Goal: Task Accomplishment & Management: Use online tool/utility

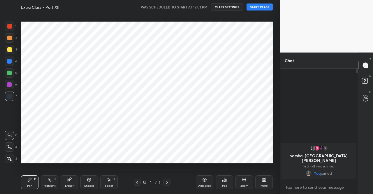
scroll to position [157, 257]
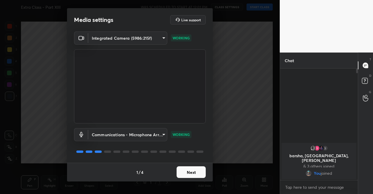
click at [193, 175] on button "Next" at bounding box center [191, 172] width 29 height 12
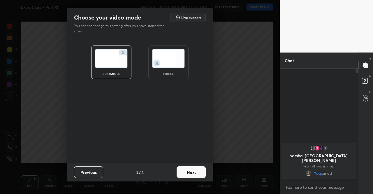
click at [193, 175] on button "Next" at bounding box center [191, 172] width 29 height 12
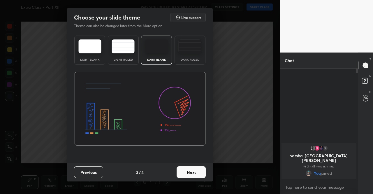
click at [195, 175] on button "Next" at bounding box center [191, 172] width 29 height 12
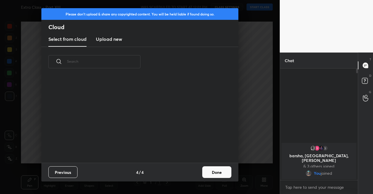
scroll to position [86, 187]
click at [116, 42] on h3 "Upload new" at bounding box center [109, 39] width 26 height 7
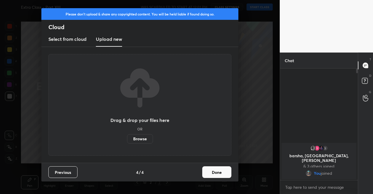
click at [145, 143] on label "Browse" at bounding box center [140, 138] width 26 height 9
click at [127, 143] on input "Browse" at bounding box center [127, 138] width 0 height 9
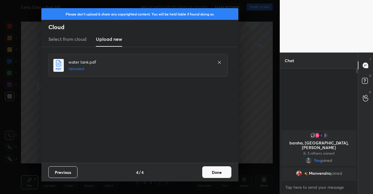
click at [217, 173] on button "Done" at bounding box center [216, 172] width 29 height 12
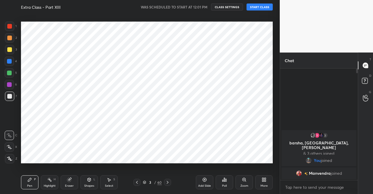
click at [134, 181] on div at bounding box center [137, 182] width 7 height 7
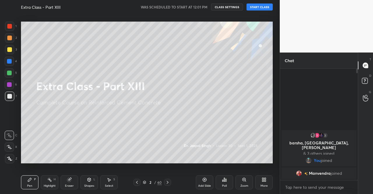
click at [166, 182] on icon at bounding box center [167, 182] width 5 height 5
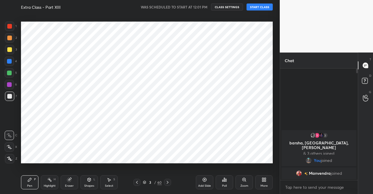
click at [166, 182] on icon at bounding box center [167, 182] width 5 height 5
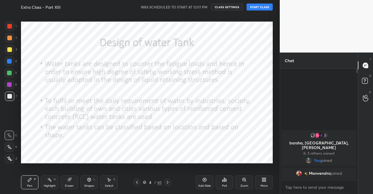
click at [137, 183] on icon at bounding box center [137, 182] width 2 height 3
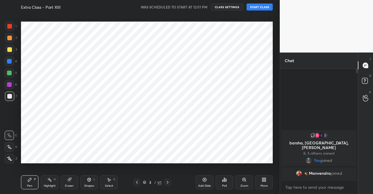
click at [255, 5] on button "START CLASS" at bounding box center [260, 6] width 26 height 7
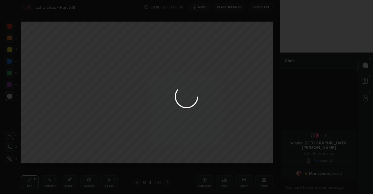
click at [200, 8] on div at bounding box center [186, 97] width 373 height 194
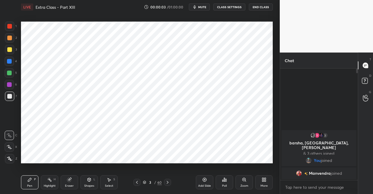
click at [203, 7] on span "mute" at bounding box center [202, 7] width 8 height 4
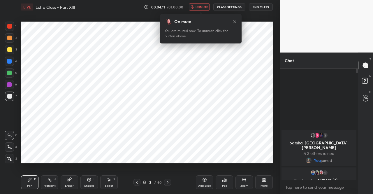
click at [236, 23] on icon at bounding box center [234, 21] width 3 height 3
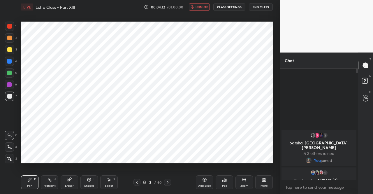
click at [10, 47] on div at bounding box center [9, 49] width 9 height 9
click at [11, 156] on div at bounding box center [9, 158] width 9 height 9
click at [11, 48] on div at bounding box center [9, 49] width 5 height 5
click at [35, 186] on div "Pen P" at bounding box center [29, 182] width 17 height 14
click at [10, 49] on div at bounding box center [9, 49] width 5 height 5
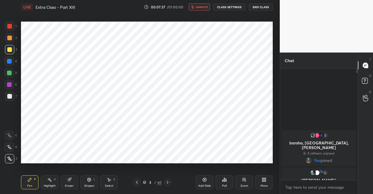
click at [11, 51] on div at bounding box center [9, 49] width 5 height 5
click at [206, 7] on span "unmute" at bounding box center [202, 7] width 13 height 4
click at [7, 48] on div at bounding box center [9, 49] width 9 height 9
click at [7, 157] on icon at bounding box center [9, 159] width 5 height 4
click at [363, 81] on rect at bounding box center [365, 81] width 6 height 6
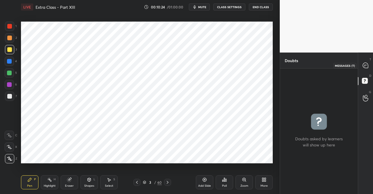
click at [363, 66] on icon at bounding box center [365, 65] width 5 height 5
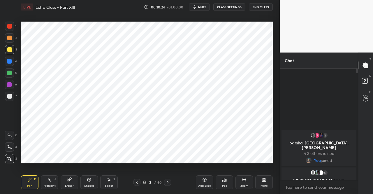
scroll to position [110, 76]
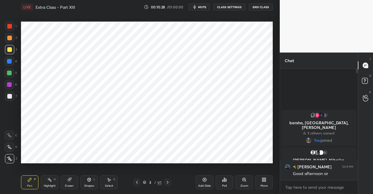
click at [28, 188] on div "Pen P" at bounding box center [29, 182] width 17 height 14
click at [30, 182] on icon at bounding box center [29, 179] width 5 height 5
click at [27, 181] on icon at bounding box center [29, 179] width 5 height 5
click at [10, 48] on div at bounding box center [9, 49] width 5 height 5
click at [11, 50] on div at bounding box center [9, 49] width 5 height 5
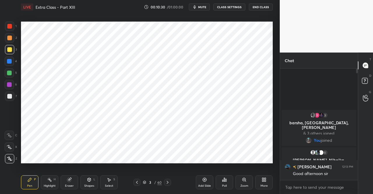
click at [24, 179] on div "Pen P" at bounding box center [29, 182] width 17 height 14
click at [27, 178] on div "Pen P" at bounding box center [29, 182] width 17 height 14
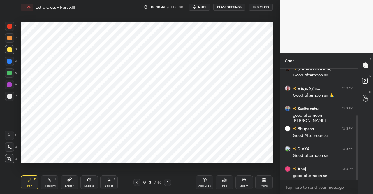
scroll to position [80, 0]
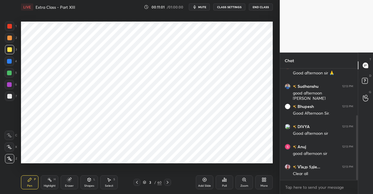
click at [163, 181] on div "3 / 60" at bounding box center [153, 182] width 38 height 7
drag, startPoint x: 166, startPoint y: 179, endPoint x: 174, endPoint y: 167, distance: 14.6
click at [166, 179] on div at bounding box center [167, 182] width 7 height 7
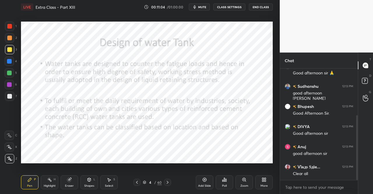
click at [88, 183] on div "Shapes L" at bounding box center [88, 182] width 17 height 14
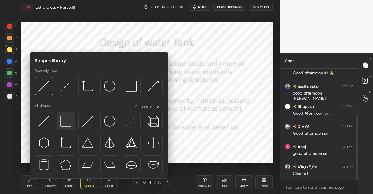
click at [62, 123] on img at bounding box center [65, 120] width 11 height 11
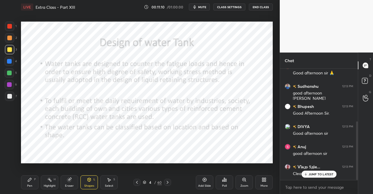
scroll to position [100, 0]
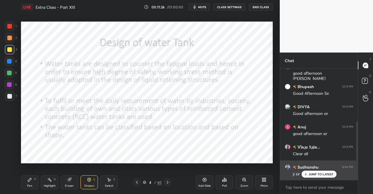
click at [327, 176] on p "JUMP TO LATEST" at bounding box center [321, 173] width 25 height 3
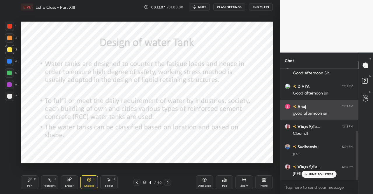
scroll to position [141, 0]
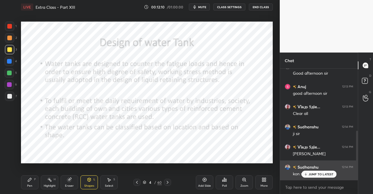
click at [320, 176] on p "JUMP TO LATEST" at bounding box center [321, 173] width 25 height 3
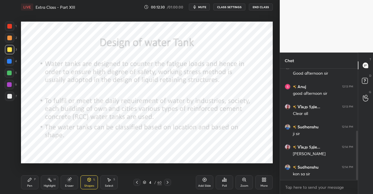
click at [34, 176] on div "Pen P" at bounding box center [29, 182] width 17 height 14
click at [26, 174] on div "Pen P Highlight H Eraser Shapes L Select S 4 / 60 Add Slide Poll Zoom More" at bounding box center [147, 182] width 252 height 23
click at [7, 27] on div at bounding box center [9, 26] width 9 height 9
click at [6, 28] on div at bounding box center [9, 26] width 9 height 9
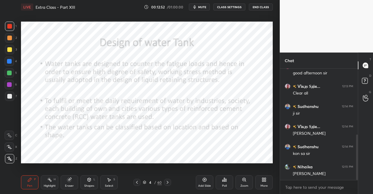
click at [91, 181] on icon at bounding box center [89, 179] width 5 height 5
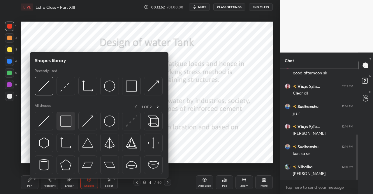
click at [64, 120] on img at bounding box center [65, 120] width 11 height 11
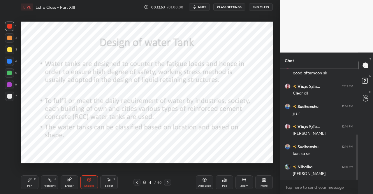
click at [10, 28] on div at bounding box center [9, 26] width 5 height 5
click at [12, 30] on div at bounding box center [9, 26] width 9 height 9
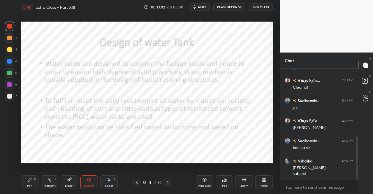
click at [25, 182] on div "Pen P" at bounding box center [29, 182] width 17 height 14
click at [164, 180] on div at bounding box center [167, 182] width 7 height 7
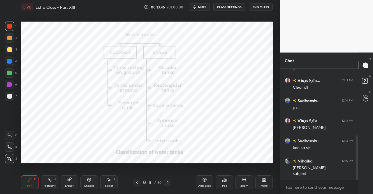
click at [26, 179] on div "Pen P" at bounding box center [29, 182] width 17 height 14
click at [30, 179] on icon at bounding box center [29, 179] width 3 height 3
click at [168, 182] on icon at bounding box center [168, 182] width 2 height 3
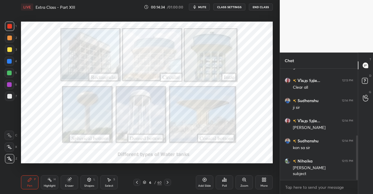
click at [28, 183] on div "Pen P" at bounding box center [29, 182] width 17 height 14
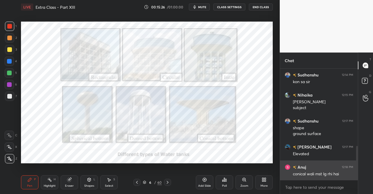
scroll to position [253, 0]
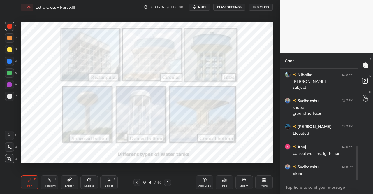
click at [310, 184] on textarea at bounding box center [319, 187] width 69 height 9
click at [27, 176] on div "Pen P" at bounding box center [29, 182] width 17 height 14
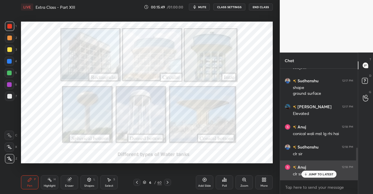
click at [316, 174] on p "JUMP TO LATEST" at bounding box center [321, 173] width 25 height 3
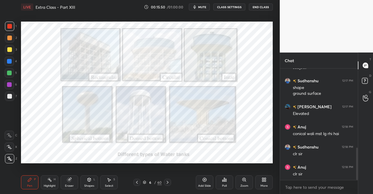
click at [163, 183] on div "6 / 60" at bounding box center [153, 182] width 38 height 7
click at [169, 182] on icon at bounding box center [167, 182] width 5 height 5
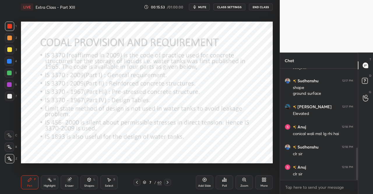
click at [33, 178] on div "Pen P" at bounding box center [29, 182] width 17 height 14
click at [22, 186] on div "Pen P" at bounding box center [29, 182] width 17 height 14
click at [25, 177] on div "Pen P" at bounding box center [29, 182] width 17 height 14
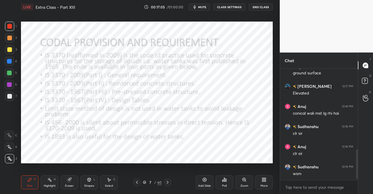
scroll to position [313, 0]
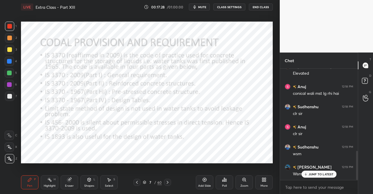
click at [168, 183] on icon at bounding box center [168, 182] width 2 height 3
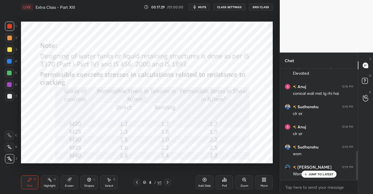
click at [28, 182] on icon at bounding box center [29, 179] width 5 height 5
click at [29, 179] on icon at bounding box center [29, 179] width 3 height 3
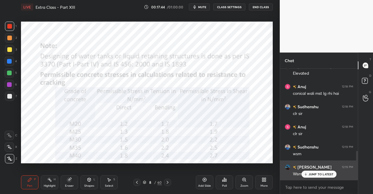
click at [307, 172] on div "JUMP TO LATEST" at bounding box center [319, 174] width 35 height 7
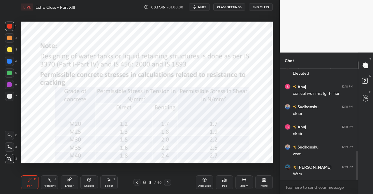
click at [20, 187] on div "LIVE Extra Class - Part XIII 00:17:45 / 01:00:00 mute CLASS SETTINGS End Class …" at bounding box center [147, 97] width 257 height 194
click at [169, 183] on icon at bounding box center [167, 182] width 5 height 5
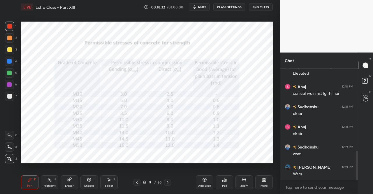
click at [40, 178] on div "Pen P Highlight H Eraser Shapes L Select S" at bounding box center [64, 182] width 87 height 14
click at [33, 175] on div "Pen P Highlight H Eraser Shapes L Select S 9 / 60 Add Slide Poll Zoom More" at bounding box center [147, 182] width 252 height 23
click at [136, 184] on icon at bounding box center [137, 182] width 5 height 5
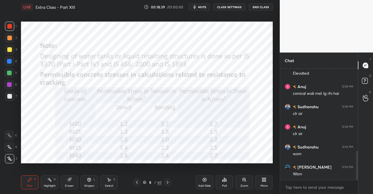
click at [167, 185] on div at bounding box center [167, 182] width 7 height 7
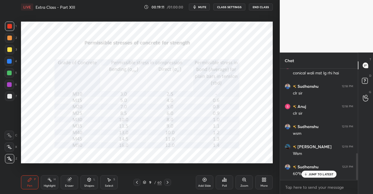
scroll to position [353, 0]
click at [165, 180] on div at bounding box center [167, 182] width 7 height 7
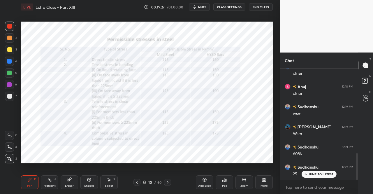
click at [27, 182] on div "Pen P" at bounding box center [29, 182] width 17 height 14
click at [319, 174] on p "JUMP TO LATEST" at bounding box center [321, 173] width 25 height 3
click at [8, 60] on div at bounding box center [9, 61] width 5 height 5
click at [13, 60] on div at bounding box center [9, 61] width 9 height 9
click at [10, 50] on div at bounding box center [9, 49] width 5 height 5
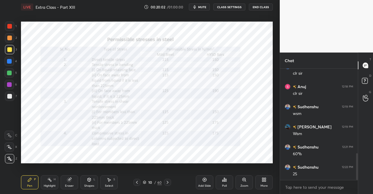
click at [9, 38] on div at bounding box center [9, 38] width 5 height 5
click at [134, 182] on div at bounding box center [137, 182] width 7 height 7
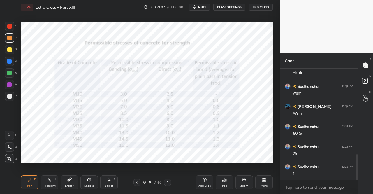
click at [137, 182] on icon at bounding box center [137, 182] width 5 height 5
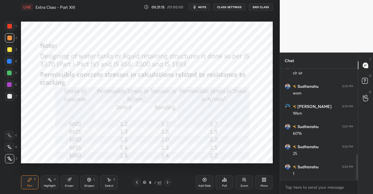
click at [167, 181] on icon at bounding box center [167, 182] width 5 height 5
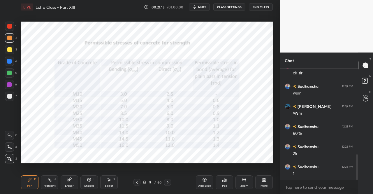
click at [169, 182] on icon at bounding box center [167, 182] width 5 height 5
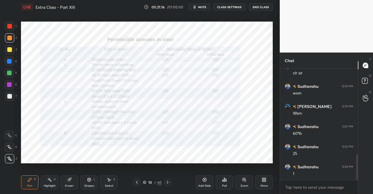
click at [168, 182] on icon at bounding box center [167, 182] width 5 height 5
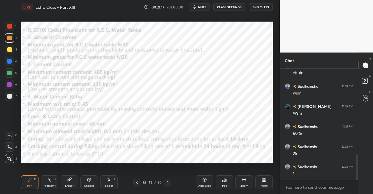
click at [29, 183] on div "Pen P" at bounding box center [29, 182] width 17 height 14
click at [33, 179] on div "Pen P" at bounding box center [29, 182] width 17 height 14
click at [12, 186] on div "1 2 3 4 5 6 7 C X Z C X Z E E Erase all H H LIVE Extra Class - Part XIII 00:21:…" at bounding box center [137, 97] width 275 height 194
click at [25, 176] on div "Pen P" at bounding box center [29, 182] width 17 height 14
click at [31, 182] on div "Pen P" at bounding box center [29, 182] width 17 height 14
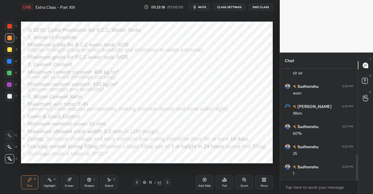
click at [37, 181] on div "Pen P" at bounding box center [29, 182] width 17 height 14
click at [36, 177] on div "Pen P" at bounding box center [29, 182] width 17 height 14
click at [168, 181] on icon at bounding box center [167, 182] width 5 height 5
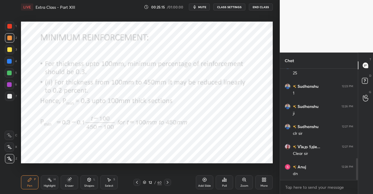
click at [31, 180] on icon at bounding box center [29, 179] width 5 height 5
click at [33, 181] on div "Pen P" at bounding box center [29, 182] width 17 height 14
click at [7, 25] on div at bounding box center [9, 26] width 9 height 9
click at [9, 27] on div at bounding box center [9, 26] width 5 height 5
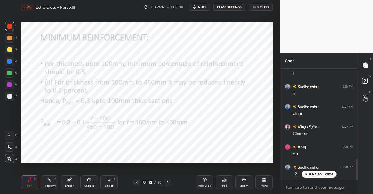
click at [88, 182] on div "Shapes L" at bounding box center [88, 182] width 17 height 14
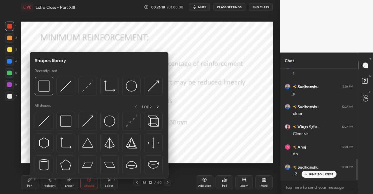
click at [91, 185] on div "Shapes" at bounding box center [89, 185] width 10 height 3
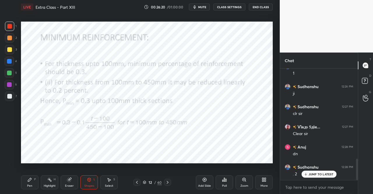
click at [68, 183] on div "Eraser" at bounding box center [69, 182] width 17 height 14
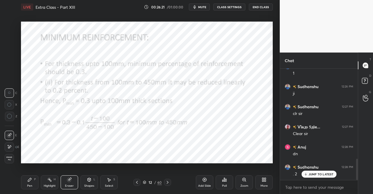
click at [9, 158] on span "Erase all" at bounding box center [9, 158] width 9 height 4
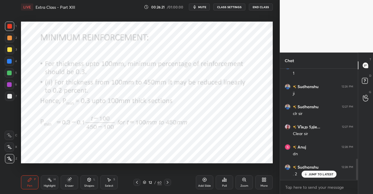
click at [25, 183] on div "Pen P" at bounding box center [29, 182] width 17 height 14
click at [199, 7] on button "mute" at bounding box center [199, 6] width 21 height 7
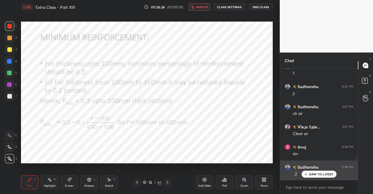
click at [318, 174] on p "JUMP TO LATEST" at bounding box center [321, 173] width 25 height 3
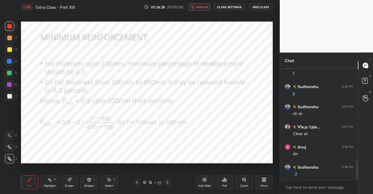
click at [29, 184] on div "Pen" at bounding box center [29, 185] width 5 height 3
click at [27, 182] on div "Pen P" at bounding box center [29, 182] width 17 height 14
click at [10, 28] on div at bounding box center [9, 26] width 5 height 5
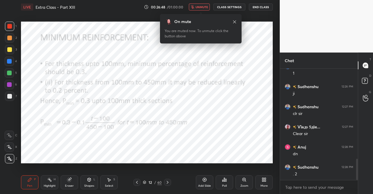
click at [236, 21] on icon at bounding box center [234, 22] width 5 height 5
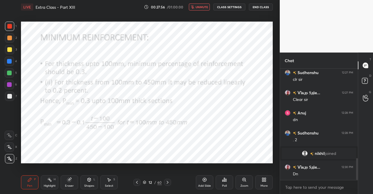
scroll to position [454, 0]
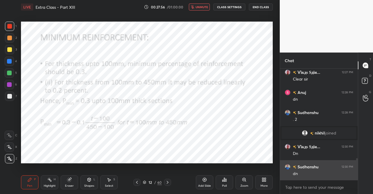
click at [318, 176] on div "dn" at bounding box center [323, 174] width 60 height 6
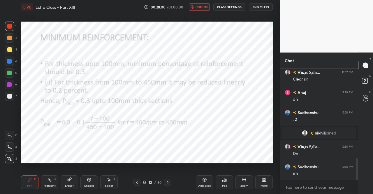
click at [25, 184] on div "Pen P" at bounding box center [29, 182] width 17 height 14
click at [28, 180] on icon at bounding box center [29, 179] width 5 height 5
click at [10, 26] on div at bounding box center [9, 26] width 5 height 5
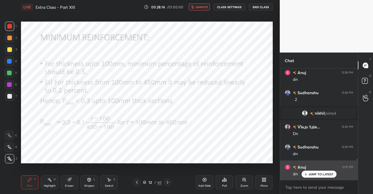
click at [318, 175] on p "JUMP TO LATEST" at bounding box center [321, 173] width 25 height 3
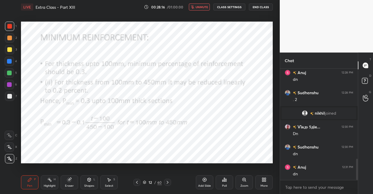
click at [203, 7] on span "unmute" at bounding box center [202, 7] width 13 height 4
click at [201, 8] on span "mute" at bounding box center [202, 7] width 8 height 4
click at [207, 5] on span "unmute" at bounding box center [202, 7] width 13 height 4
click at [169, 182] on icon at bounding box center [167, 182] width 5 height 5
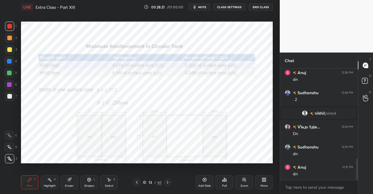
click at [30, 180] on icon at bounding box center [29, 179] width 3 height 3
click at [31, 183] on div "Pen P" at bounding box center [29, 182] width 17 height 14
click at [8, 24] on div at bounding box center [9, 26] width 5 height 5
click at [136, 181] on icon at bounding box center [137, 182] width 5 height 5
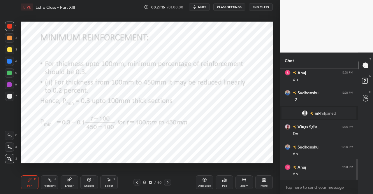
click at [136, 181] on icon at bounding box center [137, 182] width 5 height 5
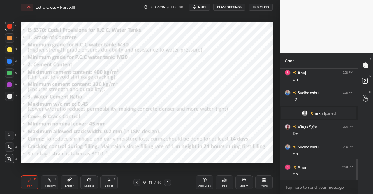
click at [137, 179] on div at bounding box center [137, 182] width 7 height 7
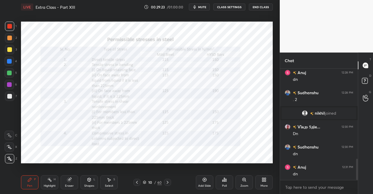
click at [113, 182] on div "Select S" at bounding box center [108, 182] width 17 height 14
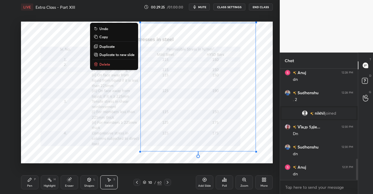
click at [109, 38] on button "Copy" at bounding box center [113, 36] width 43 height 7
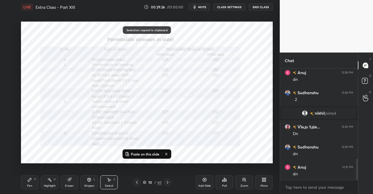
click at [168, 183] on icon at bounding box center [167, 182] width 5 height 5
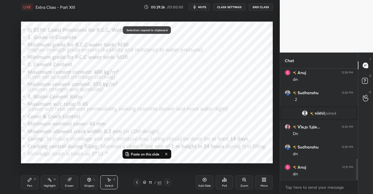
click at [167, 183] on icon at bounding box center [167, 182] width 5 height 5
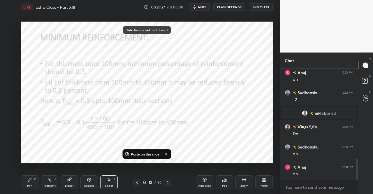
click at [167, 183] on icon at bounding box center [167, 182] width 5 height 5
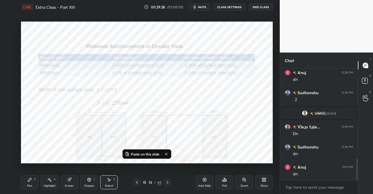
click at [151, 154] on p "Paste on this slide" at bounding box center [145, 154] width 29 height 5
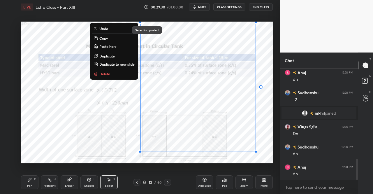
click at [55, 136] on div "0 ° Undo Copy Paste here Duplicate Duplicate to new slide Delete" at bounding box center [147, 93] width 252 height 142
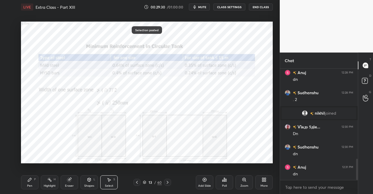
click at [73, 182] on div "Eraser" at bounding box center [69, 182] width 17 height 14
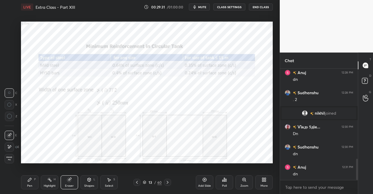
click at [9, 159] on span "Erase all" at bounding box center [9, 158] width 9 height 4
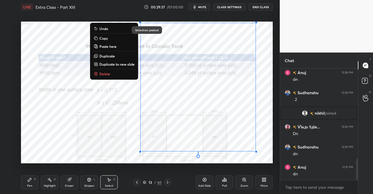
click at [70, 104] on div "0 ° Undo Copy Paste here Duplicate Duplicate to new slide Delete" at bounding box center [147, 93] width 252 height 142
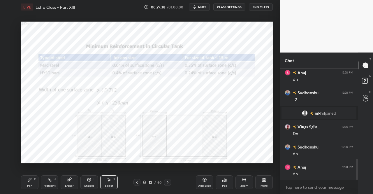
click at [71, 185] on div "Eraser" at bounding box center [69, 185] width 9 height 3
click at [9, 147] on icon at bounding box center [9, 146] width 5 height 5
click at [32, 180] on icon at bounding box center [29, 179] width 5 height 5
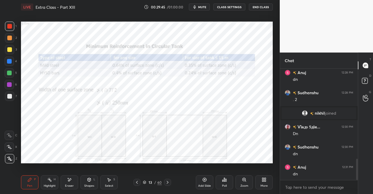
click at [30, 177] on icon at bounding box center [29, 179] width 5 height 5
click at [9, 28] on div at bounding box center [9, 26] width 5 height 5
click at [15, 28] on div "1" at bounding box center [11, 26] width 12 height 9
click at [192, 163] on div "Setting up your live class Poll for secs No correct answer Start poll" at bounding box center [147, 92] width 257 height 157
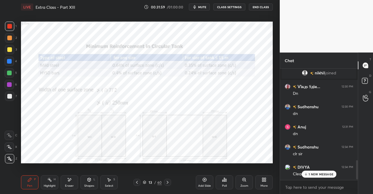
scroll to position [535, 0]
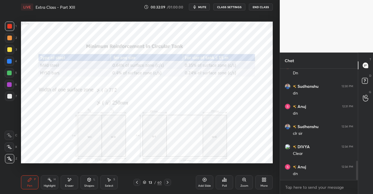
click at [169, 182] on icon at bounding box center [167, 182] width 5 height 5
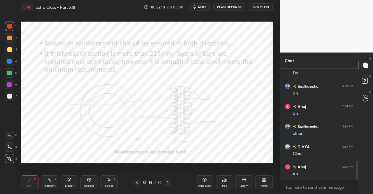
click at [30, 179] on icon at bounding box center [29, 179] width 3 height 3
click at [29, 177] on div "Pen P" at bounding box center [29, 182] width 17 height 14
click at [244, 180] on icon at bounding box center [244, 179] width 3 height 3
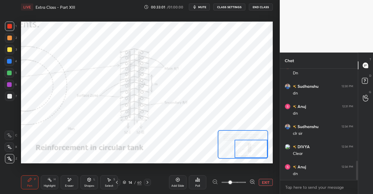
click at [30, 186] on div "Pen" at bounding box center [29, 185] width 5 height 3
click at [39, 170] on div "Setting up your live class Poll for secs No correct answer Start poll" at bounding box center [147, 92] width 257 height 157
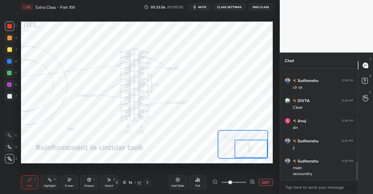
click at [269, 181] on button "EXIT" at bounding box center [266, 182] width 14 height 7
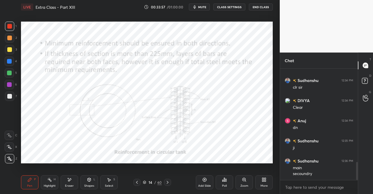
click at [168, 185] on div at bounding box center [167, 182] width 7 height 7
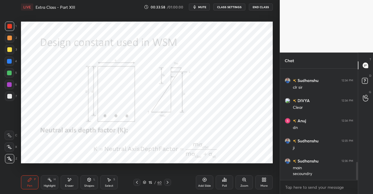
click at [23, 182] on div "Pen P" at bounding box center [29, 182] width 17 height 14
click at [27, 178] on div "Pen P" at bounding box center [29, 182] width 17 height 14
click at [169, 182] on icon at bounding box center [167, 182] width 5 height 5
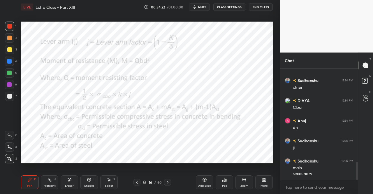
click at [23, 183] on div "Pen P" at bounding box center [29, 182] width 17 height 14
click at [24, 182] on div "Pen P" at bounding box center [29, 182] width 17 height 14
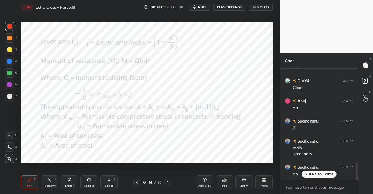
click at [169, 181] on icon at bounding box center [167, 182] width 5 height 5
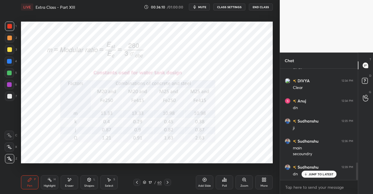
click at [24, 182] on div "Pen P" at bounding box center [29, 182] width 17 height 14
click at [27, 181] on icon at bounding box center [29, 179] width 5 height 5
click at [134, 180] on div at bounding box center [137, 182] width 7 height 7
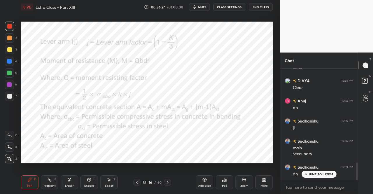
click at [169, 181] on icon at bounding box center [167, 182] width 5 height 5
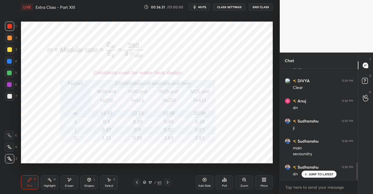
click at [139, 181] on icon at bounding box center [137, 182] width 5 height 5
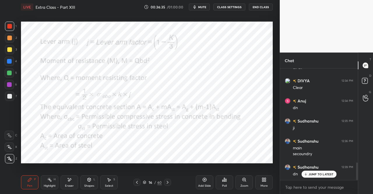
click at [167, 181] on icon at bounding box center [167, 182] width 5 height 5
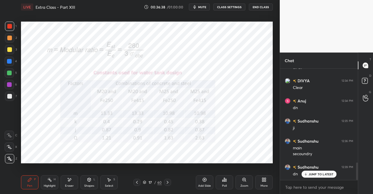
click at [139, 182] on icon at bounding box center [137, 182] width 5 height 5
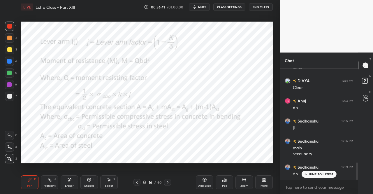
click at [168, 181] on icon at bounding box center [167, 182] width 5 height 5
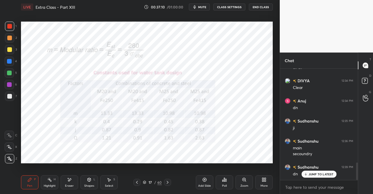
scroll to position [2, 2]
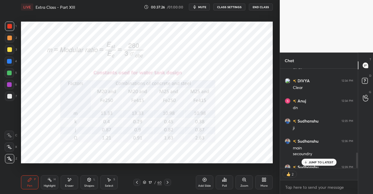
click at [320, 164] on div "JUMP TO LATEST" at bounding box center [319, 162] width 35 height 7
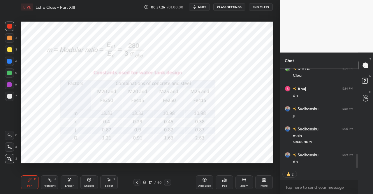
click at [168, 183] on icon at bounding box center [168, 182] width 2 height 3
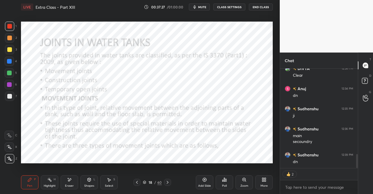
click at [33, 177] on div "Pen P" at bounding box center [29, 182] width 17 height 14
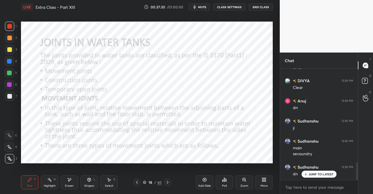
scroll to position [601, 0]
click at [30, 186] on div "Pen" at bounding box center [29, 185] width 5 height 3
click at [30, 181] on icon at bounding box center [29, 179] width 5 height 5
click at [166, 181] on icon at bounding box center [167, 182] width 5 height 5
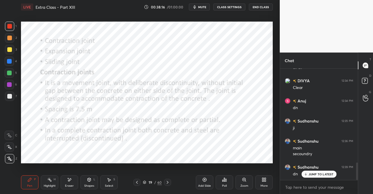
click at [20, 183] on div "LIVE Extra Class - Part XIII 00:38:16 / 01:00:00 mute CLASS SETTINGS End Class …" at bounding box center [147, 97] width 257 height 194
click at [23, 176] on div "Pen P" at bounding box center [29, 182] width 17 height 14
click at [167, 181] on icon at bounding box center [167, 182] width 5 height 5
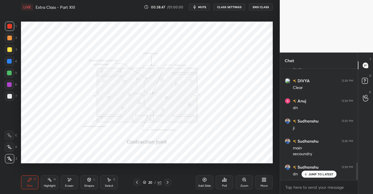
click at [136, 182] on icon at bounding box center [137, 182] width 5 height 5
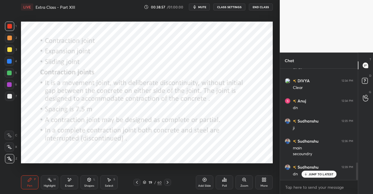
click at [165, 184] on icon at bounding box center [167, 182] width 5 height 5
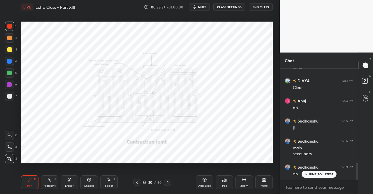
click at [165, 183] on icon at bounding box center [167, 182] width 5 height 5
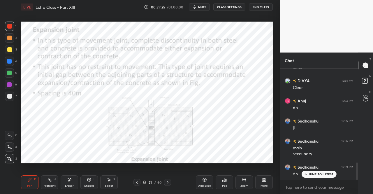
click at [168, 181] on icon at bounding box center [167, 182] width 5 height 5
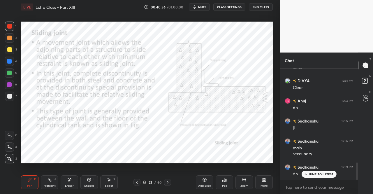
click at [164, 183] on div at bounding box center [167, 182] width 7 height 7
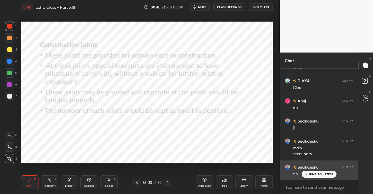
click at [314, 173] on p "JUMP TO LATEST" at bounding box center [321, 173] width 25 height 3
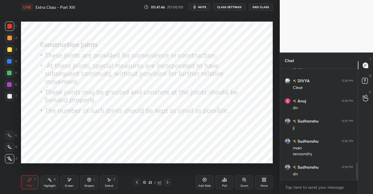
click at [167, 182] on icon at bounding box center [167, 182] width 5 height 5
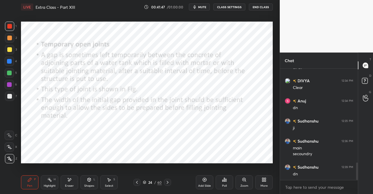
click at [22, 179] on div "Pen P" at bounding box center [29, 182] width 17 height 14
click at [23, 177] on div "Pen P" at bounding box center [29, 182] width 17 height 14
click at [171, 180] on div at bounding box center [167, 182] width 7 height 7
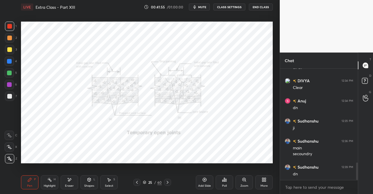
click at [29, 184] on div "Pen" at bounding box center [29, 185] width 5 height 3
click at [28, 181] on icon at bounding box center [29, 179] width 3 height 3
click at [138, 182] on icon at bounding box center [137, 182] width 5 height 5
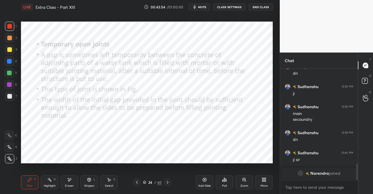
scroll to position [594, 0]
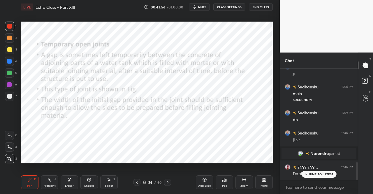
click at [169, 179] on div at bounding box center [167, 182] width 7 height 7
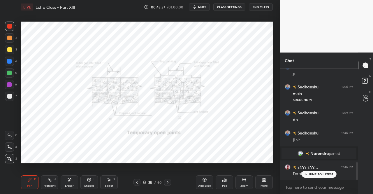
click at [169, 182] on icon at bounding box center [167, 182] width 5 height 5
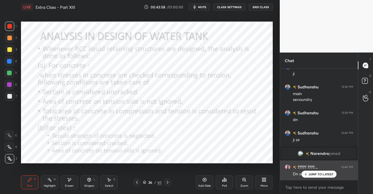
click at [311, 172] on div "JUMP TO LATEST" at bounding box center [319, 174] width 35 height 7
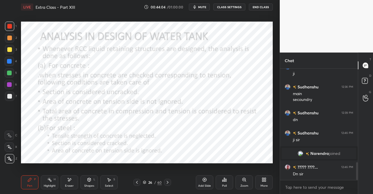
click at [111, 182] on div "Select S" at bounding box center [108, 182] width 17 height 14
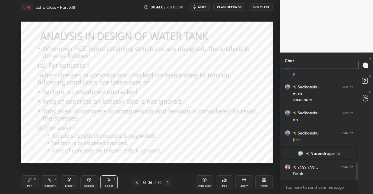
click at [94, 183] on div "Shapes L" at bounding box center [88, 182] width 17 height 14
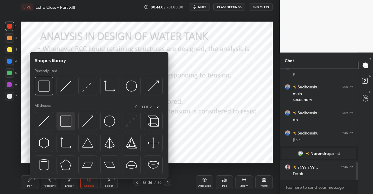
click at [67, 116] on img at bounding box center [65, 120] width 11 height 11
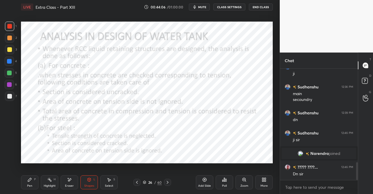
click at [7, 26] on div at bounding box center [9, 26] width 9 height 9
click at [27, 183] on div "Pen P" at bounding box center [29, 182] width 17 height 14
click at [29, 175] on div "Pen P Highlight H Eraser Shapes L Select S 26 / 60 Add Slide Poll Zoom More" at bounding box center [147, 182] width 252 height 23
click at [27, 182] on div "Pen P" at bounding box center [29, 182] width 17 height 14
click at [26, 176] on div "Pen P" at bounding box center [29, 182] width 17 height 14
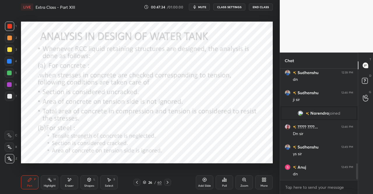
scroll to position [654, 0]
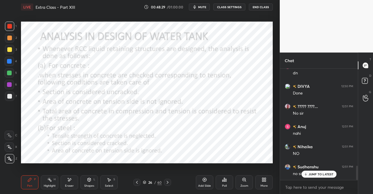
scroll to position [755, 0]
click at [171, 181] on div "26 / 60" at bounding box center [151, 182] width 87 height 7
click at [168, 181] on icon at bounding box center [167, 182] width 5 height 5
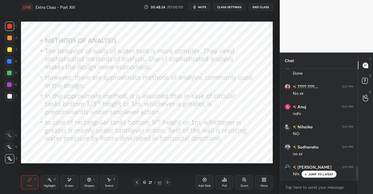
click at [136, 181] on icon at bounding box center [137, 182] width 5 height 5
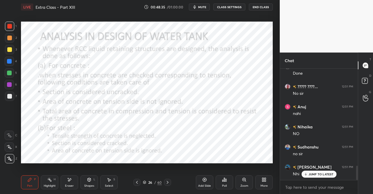
click at [170, 181] on div at bounding box center [167, 182] width 7 height 7
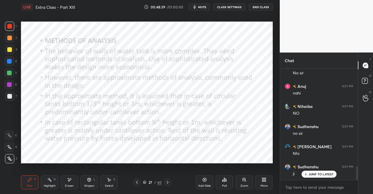
scroll to position [795, 0]
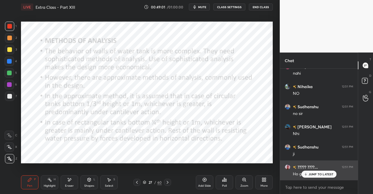
click at [318, 174] on p "JUMP TO LATEST" at bounding box center [321, 173] width 25 height 3
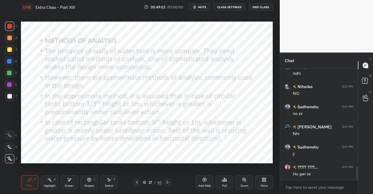
click at [20, 189] on div "LIVE Extra Class - Part XIII 00:49:02 / 01:00:00 mute CLASS SETTINGS End Class …" at bounding box center [147, 97] width 257 height 194
click at [38, 179] on div "Pen P Highlight H Eraser Shapes L Select S" at bounding box center [64, 182] width 87 height 14
click at [30, 177] on icon at bounding box center [29, 179] width 5 height 5
click at [27, 180] on div "Pen P" at bounding box center [29, 182] width 17 height 14
click at [168, 182] on icon at bounding box center [168, 182] width 2 height 3
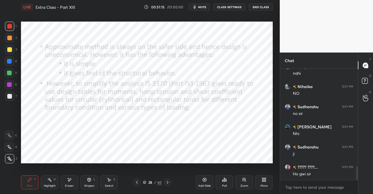
click at [170, 181] on div at bounding box center [167, 182] width 7 height 7
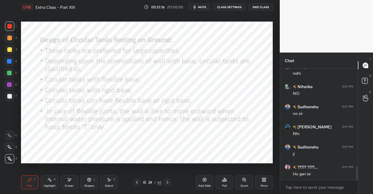
click at [27, 177] on div "Pen P" at bounding box center [29, 182] width 17 height 14
click at [26, 177] on div "Pen P" at bounding box center [29, 182] width 17 height 14
click at [83, 179] on div "Shapes L" at bounding box center [88, 182] width 17 height 14
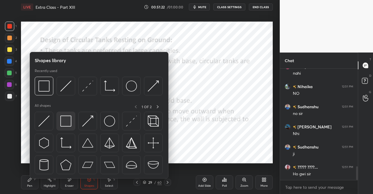
click at [69, 122] on img at bounding box center [65, 120] width 11 height 11
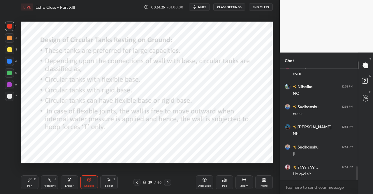
click at [26, 184] on div "Pen P" at bounding box center [29, 182] width 17 height 14
click at [31, 176] on div "Pen P" at bounding box center [29, 182] width 17 height 14
click at [91, 181] on icon at bounding box center [89, 179] width 3 height 3
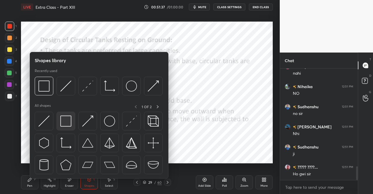
click at [66, 126] on img at bounding box center [65, 120] width 11 height 11
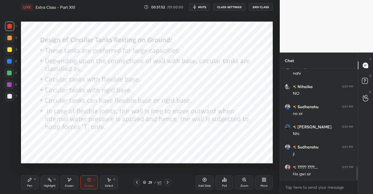
click at [34, 177] on div "Pen P" at bounding box center [29, 182] width 17 height 14
click at [26, 178] on div "Pen P" at bounding box center [29, 182] width 17 height 14
click at [166, 183] on icon at bounding box center [167, 182] width 5 height 5
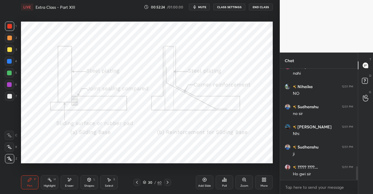
click at [31, 187] on div "Pen" at bounding box center [29, 185] width 5 height 3
click at [168, 183] on icon at bounding box center [167, 182] width 5 height 5
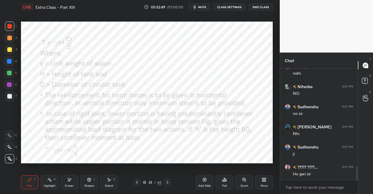
click at [91, 179] on icon at bounding box center [89, 179] width 5 height 5
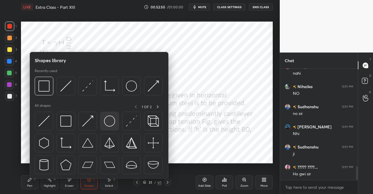
click at [108, 123] on img at bounding box center [109, 120] width 11 height 11
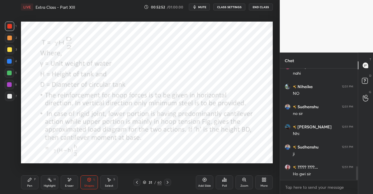
click at [89, 183] on div "Shapes L" at bounding box center [88, 182] width 17 height 14
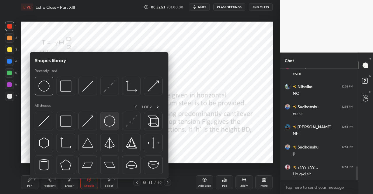
click at [105, 123] on img at bounding box center [109, 120] width 11 height 11
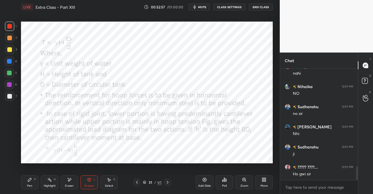
click at [92, 179] on div "Shapes L" at bounding box center [88, 182] width 17 height 14
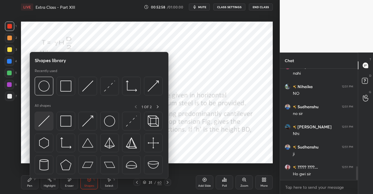
click at [40, 120] on img at bounding box center [43, 120] width 11 height 11
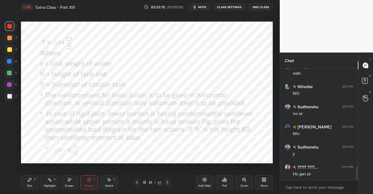
click at [88, 182] on icon at bounding box center [89, 179] width 5 height 5
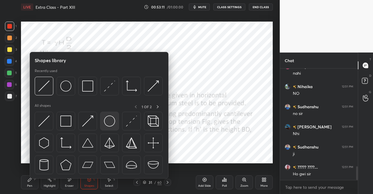
click at [117, 120] on div at bounding box center [109, 121] width 19 height 19
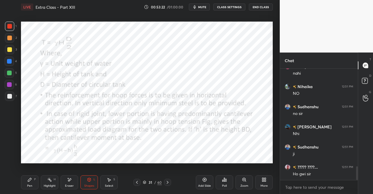
click at [87, 176] on div "Shapes L" at bounding box center [88, 182] width 17 height 14
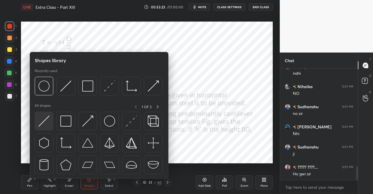
click at [42, 120] on img at bounding box center [43, 120] width 11 height 11
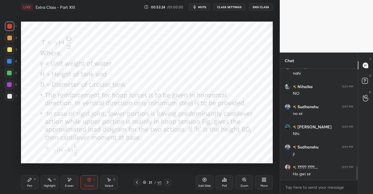
click at [8, 61] on div at bounding box center [9, 61] width 5 height 5
click at [27, 185] on div "Pen" at bounding box center [29, 185] width 5 height 3
click at [31, 172] on div "Pen P Highlight H Eraser Shapes L Select S 31 / 60 Add Slide Poll Zoom More" at bounding box center [147, 182] width 252 height 23
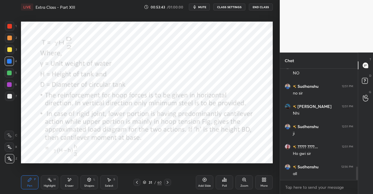
click at [86, 177] on div "Shapes L" at bounding box center [88, 182] width 17 height 14
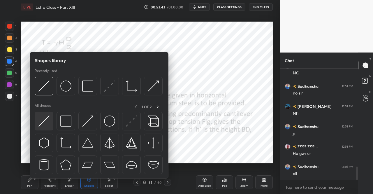
click at [46, 122] on img at bounding box center [43, 120] width 11 height 11
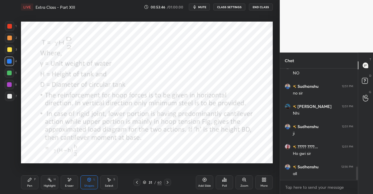
click at [31, 181] on icon at bounding box center [29, 179] width 5 height 5
click at [31, 178] on icon at bounding box center [29, 179] width 3 height 3
click at [87, 176] on div "Shapes L" at bounding box center [88, 182] width 17 height 14
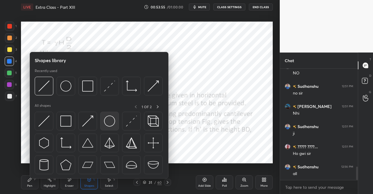
click at [109, 120] on img at bounding box center [109, 120] width 11 height 11
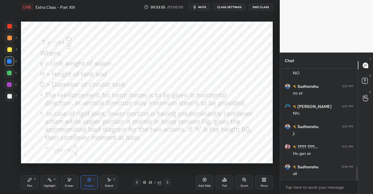
click at [9, 28] on div at bounding box center [9, 26] width 5 height 5
click at [68, 181] on icon at bounding box center [69, 179] width 5 height 5
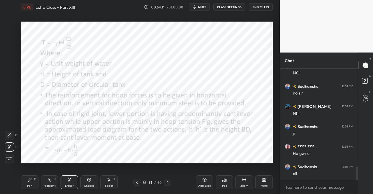
click at [13, 133] on div at bounding box center [9, 135] width 9 height 9
click at [88, 180] on icon at bounding box center [89, 179] width 3 height 3
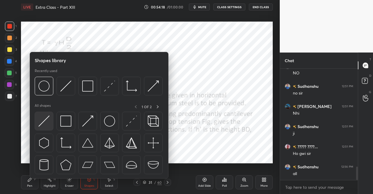
click at [45, 123] on img at bounding box center [43, 120] width 11 height 11
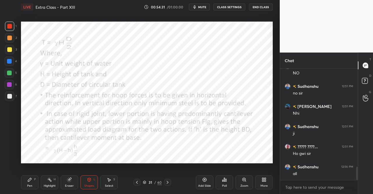
click at [29, 183] on div "Pen P" at bounding box center [29, 182] width 17 height 14
click at [40, 176] on div "Pen P Highlight H Eraser Shapes L Select S" at bounding box center [64, 182] width 87 height 14
click at [91, 176] on div "Shapes L" at bounding box center [88, 182] width 17 height 14
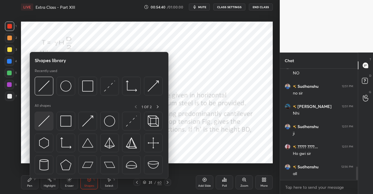
click at [42, 125] on img at bounding box center [43, 120] width 11 height 11
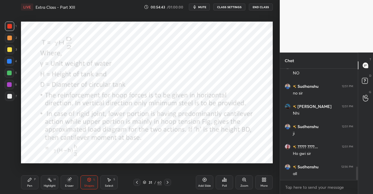
click at [33, 183] on div "Pen P" at bounding box center [29, 182] width 17 height 14
click at [35, 169] on div "Setting up your live class Poll for secs No correct answer Start poll" at bounding box center [147, 92] width 257 height 157
click at [91, 180] on icon at bounding box center [89, 179] width 5 height 5
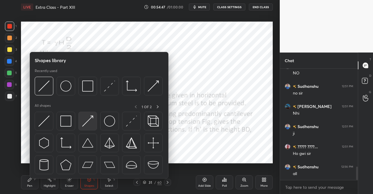
click at [98, 120] on div at bounding box center [99, 145] width 129 height 66
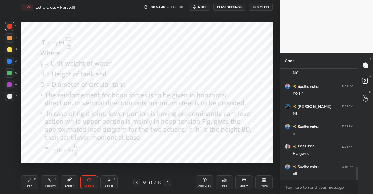
click at [8, 60] on div at bounding box center [9, 61] width 5 height 5
click at [35, 175] on div "Pen P" at bounding box center [29, 182] width 17 height 14
click at [34, 176] on div "Pen P" at bounding box center [29, 182] width 17 height 14
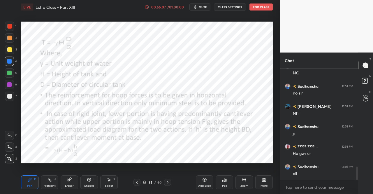
click at [92, 176] on div "Shapes L" at bounding box center [88, 182] width 17 height 14
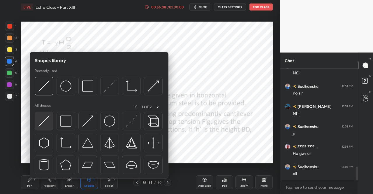
click at [41, 119] on img at bounding box center [43, 120] width 11 height 11
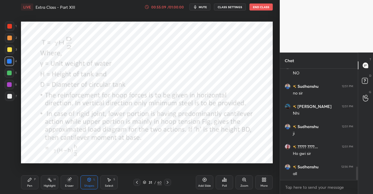
click at [8, 30] on div at bounding box center [9, 26] width 9 height 9
click at [5, 61] on div at bounding box center [9, 61] width 9 height 9
click at [30, 184] on div "Pen P" at bounding box center [29, 182] width 17 height 14
click at [29, 179] on icon at bounding box center [29, 179] width 5 height 5
click at [82, 182] on div "Shapes L" at bounding box center [88, 182] width 17 height 14
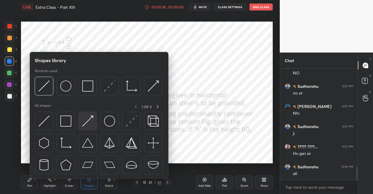
click at [91, 118] on img at bounding box center [87, 120] width 11 height 11
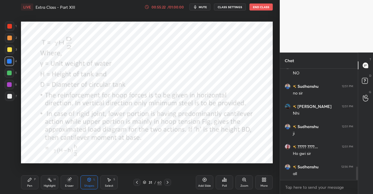
click at [6, 84] on div at bounding box center [9, 84] width 9 height 9
click at [27, 184] on div "Pen" at bounding box center [29, 185] width 5 height 3
click at [33, 170] on div "Setting up your live class Poll for secs No correct answer Start poll" at bounding box center [147, 92] width 257 height 157
click at [12, 31] on div at bounding box center [9, 26] width 9 height 9
click at [15, 29] on div "1" at bounding box center [11, 26] width 12 height 9
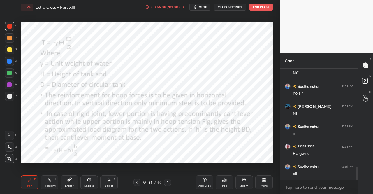
click at [11, 34] on div at bounding box center [9, 37] width 9 height 9
click at [64, 185] on div "Eraser" at bounding box center [69, 182] width 17 height 14
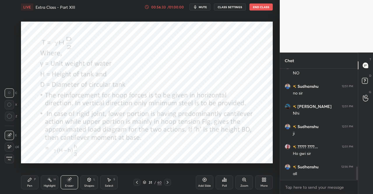
click at [31, 182] on div "Pen P" at bounding box center [29, 182] width 17 height 14
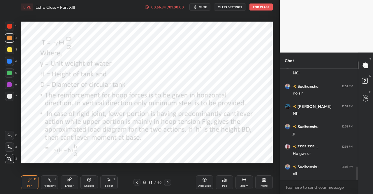
click at [29, 178] on icon at bounding box center [29, 179] width 5 height 5
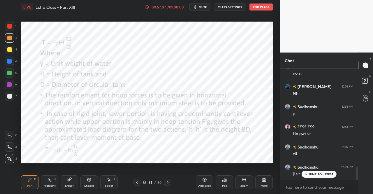
click at [8, 25] on div at bounding box center [9, 26] width 5 height 5
click at [6, 27] on div at bounding box center [9, 26] width 9 height 9
click at [7, 73] on div at bounding box center [9, 73] width 5 height 5
click at [8, 73] on div at bounding box center [9, 73] width 5 height 5
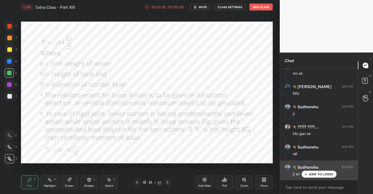
click at [318, 174] on p "JUMP TO LATEST" at bounding box center [321, 173] width 25 height 3
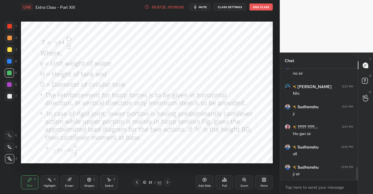
click at [11, 28] on div at bounding box center [9, 26] width 5 height 5
click at [11, 32] on div "1" at bounding box center [11, 28] width 12 height 12
click at [10, 27] on div at bounding box center [9, 26] width 5 height 5
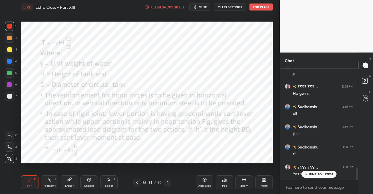
scroll to position [896, 0]
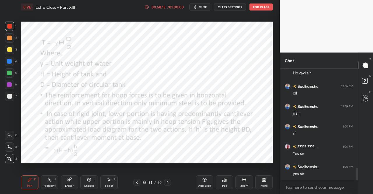
click at [206, 7] on span "mute" at bounding box center [203, 7] width 8 height 4
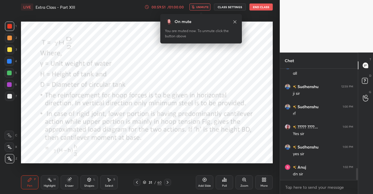
scroll to position [936, 0]
click at [200, 5] on button "unmute" at bounding box center [200, 6] width 21 height 7
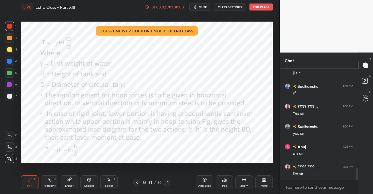
click at [31, 184] on div "Pen" at bounding box center [29, 185] width 5 height 3
click at [171, 180] on div at bounding box center [167, 182] width 7 height 7
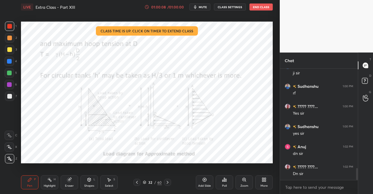
click at [166, 184] on icon at bounding box center [167, 182] width 5 height 5
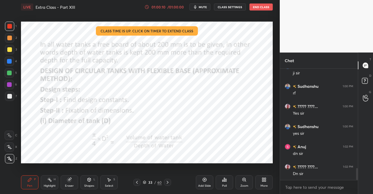
click at [20, 180] on div "LIVE Extra Class - Part XIII 01:00:10 / 01:00:00 mute CLASS SETTINGS End Class …" at bounding box center [147, 97] width 257 height 194
click at [23, 181] on div "Pen P" at bounding box center [29, 182] width 17 height 14
click at [27, 185] on div "Pen" at bounding box center [29, 185] width 5 height 3
click at [31, 182] on icon at bounding box center [29, 179] width 5 height 5
click at [139, 184] on icon at bounding box center [137, 182] width 5 height 5
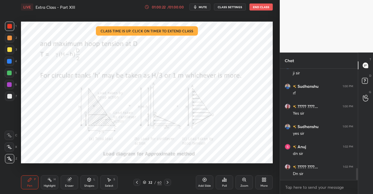
click at [137, 183] on icon at bounding box center [137, 182] width 5 height 5
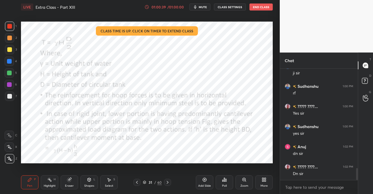
click at [167, 182] on icon at bounding box center [167, 182] width 5 height 5
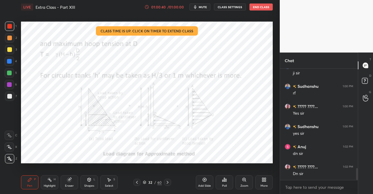
click at [166, 182] on icon at bounding box center [167, 182] width 5 height 5
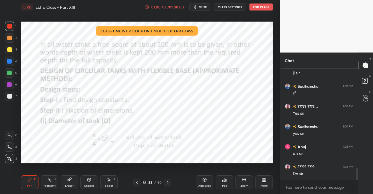
click at [167, 181] on icon at bounding box center [167, 182] width 5 height 5
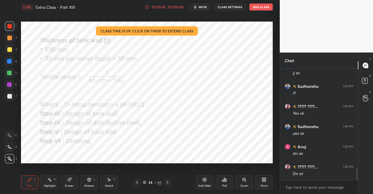
click at [136, 184] on icon at bounding box center [137, 182] width 5 height 5
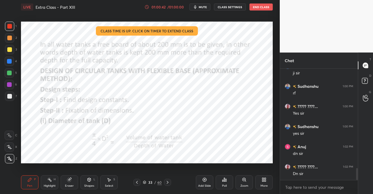
click at [34, 181] on div "Pen P" at bounding box center [29, 182] width 17 height 14
click at [168, 180] on div at bounding box center [167, 182] width 7 height 7
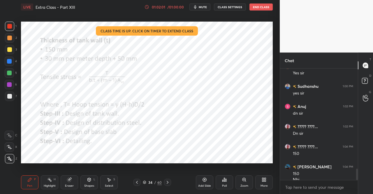
scroll to position [982, 0]
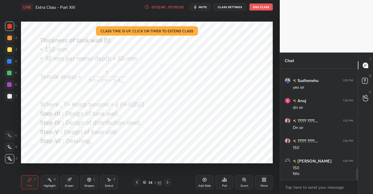
click at [70, 179] on icon at bounding box center [69, 180] width 4 height 4
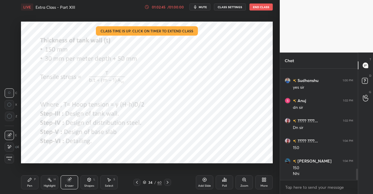
click at [26, 185] on div "Pen P" at bounding box center [29, 182] width 17 height 14
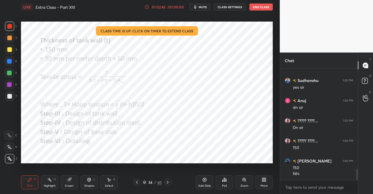
click at [41, 179] on div "Highlight H" at bounding box center [49, 182] width 17 height 14
click at [28, 182] on div "Pen P" at bounding box center [29, 182] width 17 height 14
click at [36, 178] on div "Pen P" at bounding box center [29, 182] width 17 height 14
click at [139, 180] on div at bounding box center [137, 182] width 7 height 7
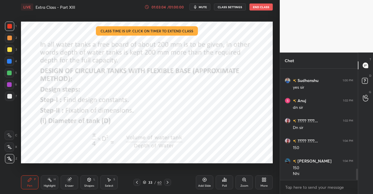
click at [138, 181] on icon at bounding box center [137, 182] width 5 height 5
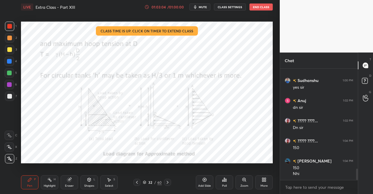
click at [139, 181] on icon at bounding box center [137, 182] width 5 height 5
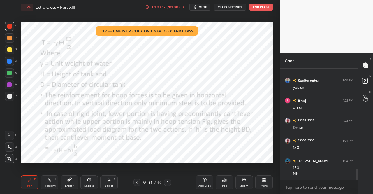
click at [169, 181] on icon at bounding box center [167, 182] width 5 height 5
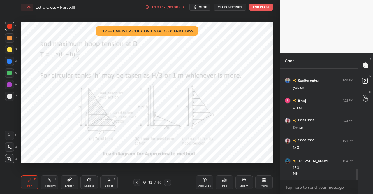
click at [169, 181] on icon at bounding box center [167, 182] width 5 height 5
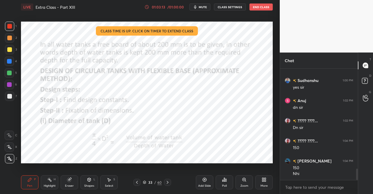
click at [170, 180] on icon at bounding box center [167, 182] width 5 height 5
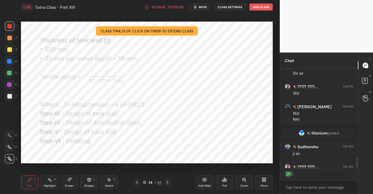
scroll to position [2, 2]
click at [169, 180] on icon at bounding box center [167, 182] width 5 height 5
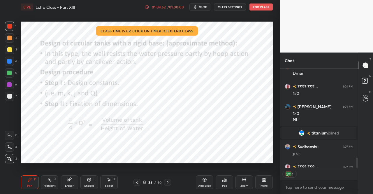
click at [169, 181] on icon at bounding box center [167, 182] width 5 height 5
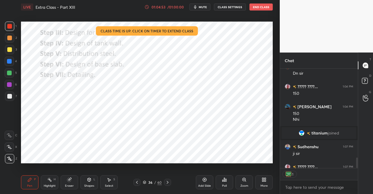
click at [138, 182] on icon at bounding box center [137, 182] width 5 height 5
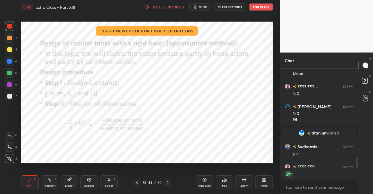
click at [137, 183] on icon at bounding box center [137, 182] width 5 height 5
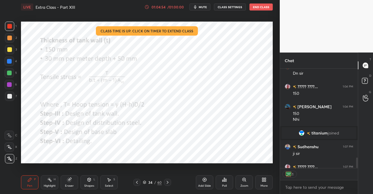
click at [137, 182] on icon at bounding box center [137, 182] width 2 height 3
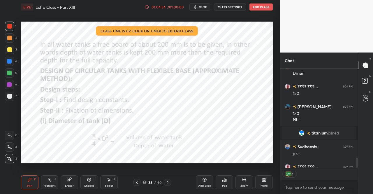
click at [137, 182] on icon at bounding box center [137, 182] width 2 height 3
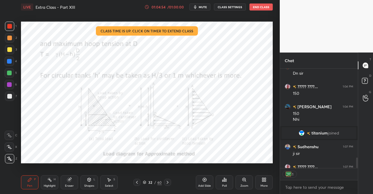
click at [137, 183] on icon at bounding box center [137, 182] width 5 height 5
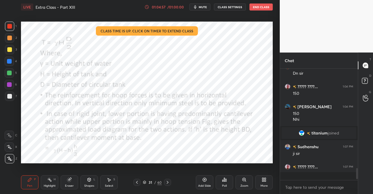
scroll to position [932, 0]
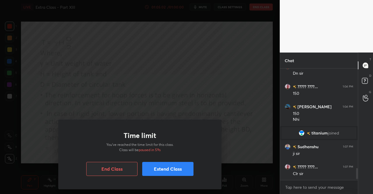
click at [162, 170] on button "Extend Class" at bounding box center [167, 169] width 51 height 14
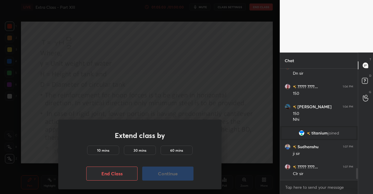
click at [100, 148] on h5 "10 mins" at bounding box center [103, 150] width 12 height 5
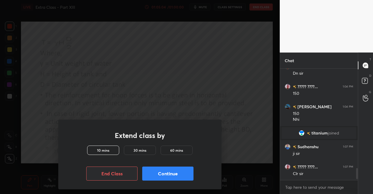
click at [163, 173] on button "Continue" at bounding box center [167, 174] width 51 height 14
click at [162, 174] on button "Continue" at bounding box center [167, 174] width 51 height 14
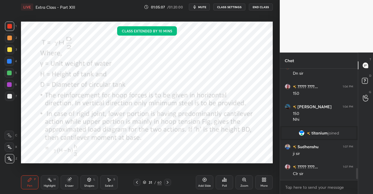
click at [19, 185] on div "LIVE Extra Class - Part XIII 01:05:07 / 01:20:00 mute CLASS SETTINGS End Class …" at bounding box center [147, 97] width 257 height 194
click at [25, 183] on div "Pen P" at bounding box center [29, 182] width 17 height 14
click at [169, 182] on icon at bounding box center [167, 182] width 5 height 5
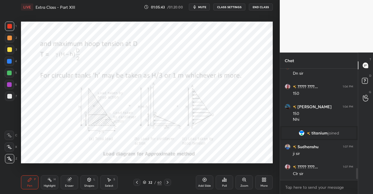
click at [89, 181] on icon at bounding box center [89, 179] width 3 height 3
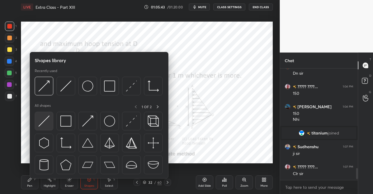
click at [47, 115] on img at bounding box center [43, 120] width 11 height 11
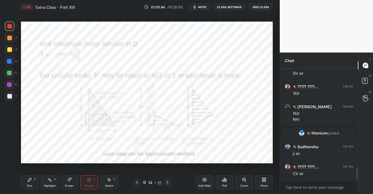
click at [12, 27] on div at bounding box center [9, 26] width 5 height 5
click at [28, 180] on icon at bounding box center [29, 179] width 5 height 5
click at [32, 175] on div "Pen P Highlight H Eraser Shapes L Select S 32 / 60 Add Slide Poll Zoom More" at bounding box center [147, 182] width 252 height 23
click at [91, 182] on icon at bounding box center [89, 179] width 5 height 5
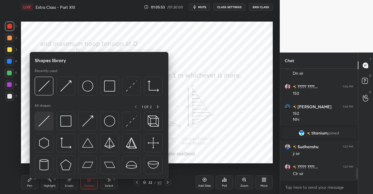
click at [41, 126] on img at bounding box center [43, 120] width 11 height 11
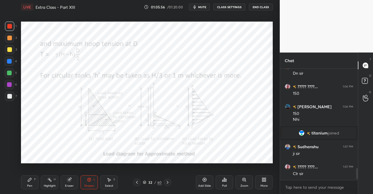
click at [6, 84] on div at bounding box center [9, 84] width 9 height 9
click at [27, 181] on icon at bounding box center [29, 179] width 5 height 5
click at [31, 179] on icon at bounding box center [29, 179] width 5 height 5
click at [137, 182] on icon at bounding box center [137, 182] width 5 height 5
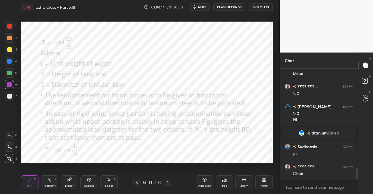
click at [136, 183] on icon at bounding box center [137, 182] width 5 height 5
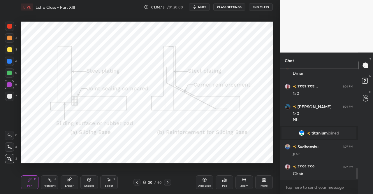
click at [170, 183] on div at bounding box center [167, 182] width 7 height 7
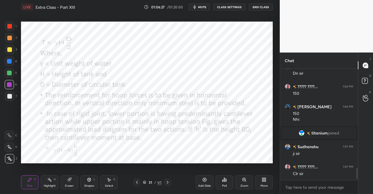
click at [170, 182] on div at bounding box center [167, 182] width 7 height 7
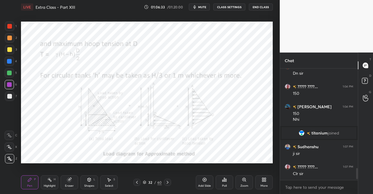
click at [87, 182] on icon at bounding box center [89, 179] width 5 height 5
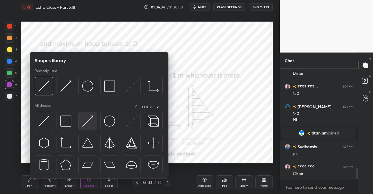
click at [87, 123] on img at bounding box center [87, 120] width 11 height 11
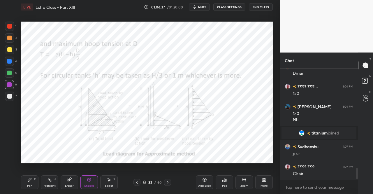
click at [27, 185] on div "Pen P" at bounding box center [29, 182] width 17 height 14
click at [37, 181] on div "Pen P" at bounding box center [29, 182] width 17 height 14
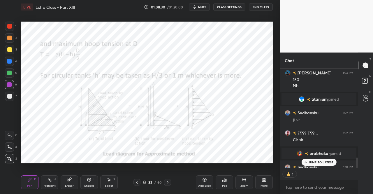
scroll to position [976, 0]
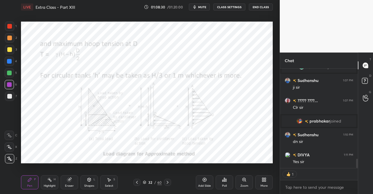
click at [206, 6] on span "mute" at bounding box center [202, 7] width 8 height 4
click at [267, 7] on button "End Class" at bounding box center [261, 6] width 24 height 7
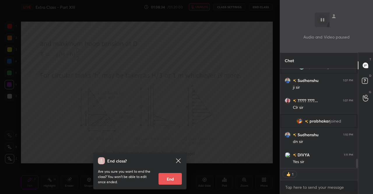
click at [163, 180] on button "End" at bounding box center [170, 179] width 23 height 12
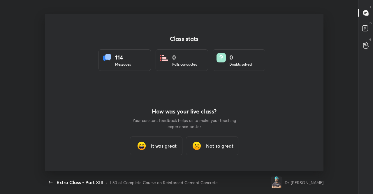
scroll to position [2, 0]
type textarea "x"
